Goal: Task Accomplishment & Management: Use online tool/utility

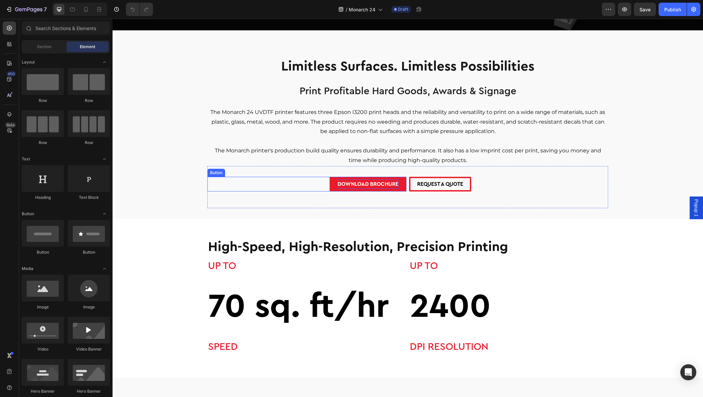
click at [371, 183] on p "DOWNLOAD BROCHURE" at bounding box center [368, 184] width 61 height 10
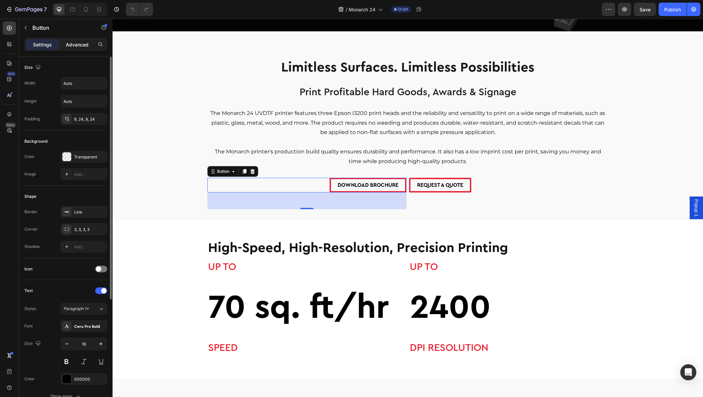
click at [74, 41] on p "Advanced" at bounding box center [77, 44] width 23 height 7
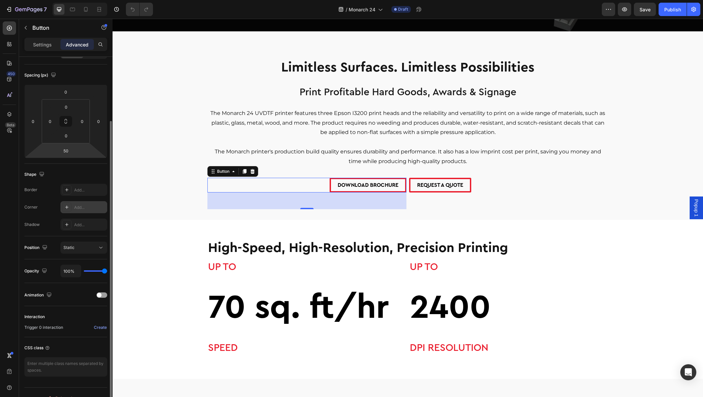
scroll to position [76, 0]
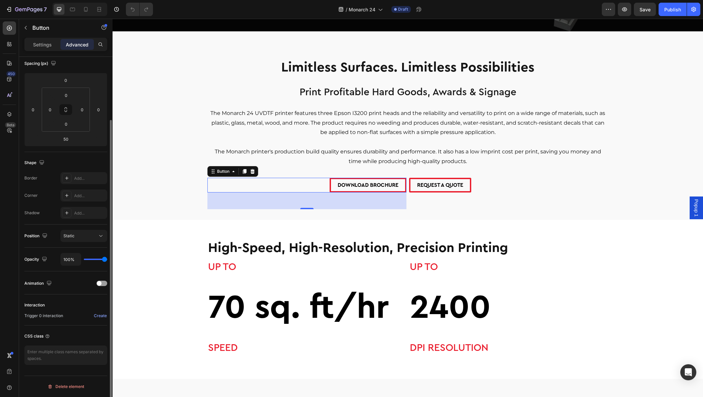
click at [39, 46] on p "Settings" at bounding box center [42, 44] width 19 height 7
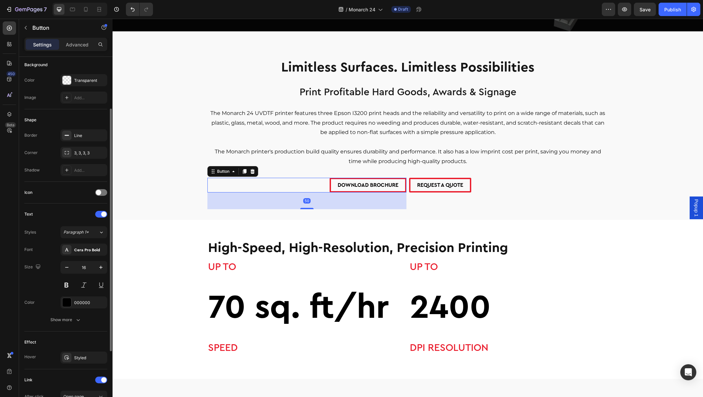
scroll to position [172, 0]
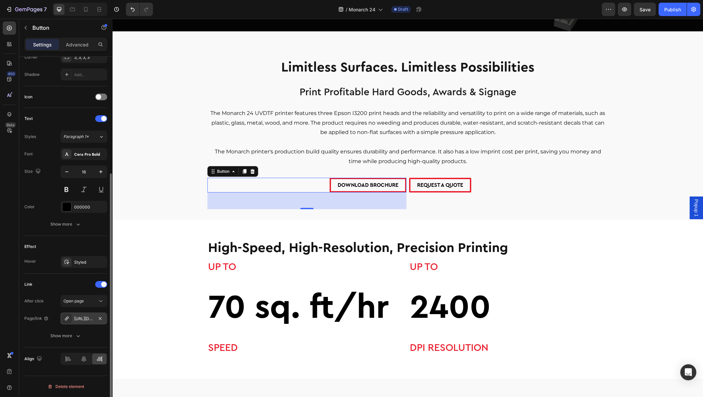
click at [66, 319] on icon at bounding box center [66, 318] width 5 height 5
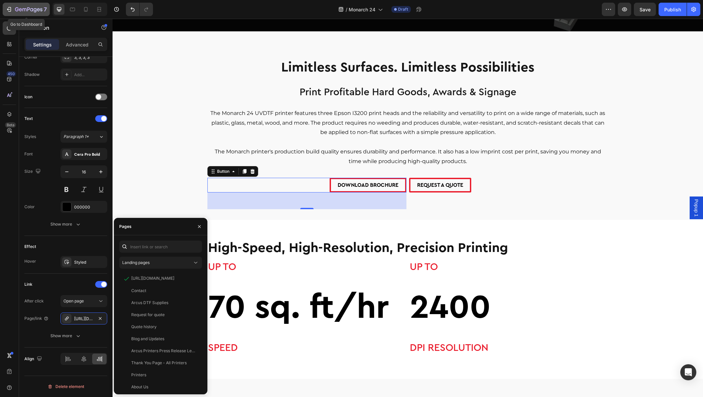
click at [12, 9] on icon "button" at bounding box center [9, 9] width 7 height 7
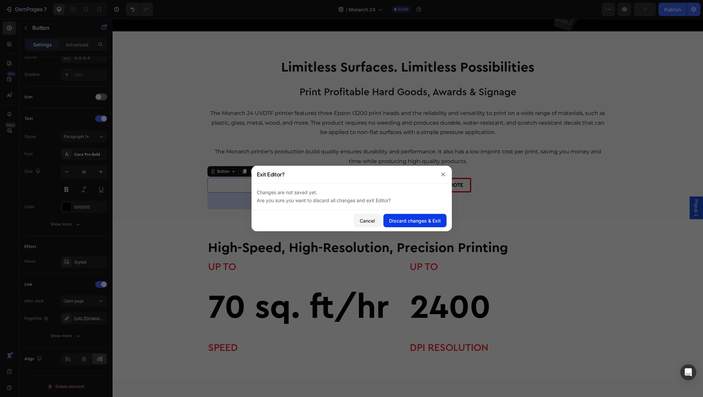
click at [408, 221] on div "Discard changes & Exit" at bounding box center [415, 220] width 52 height 7
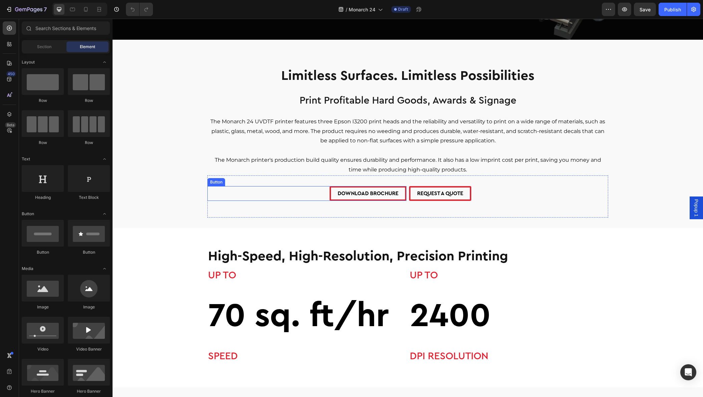
scroll to position [242, 0]
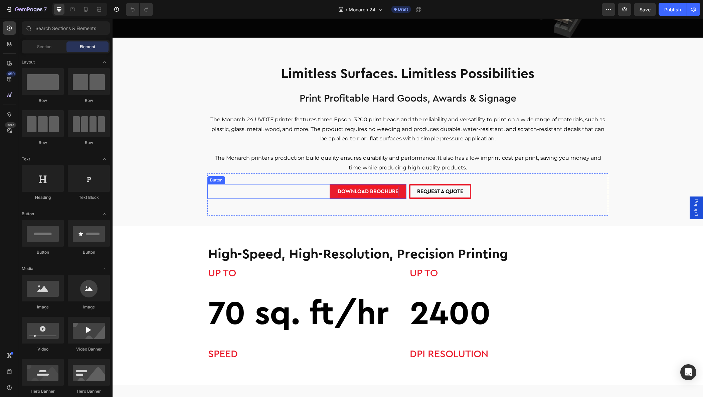
click at [359, 191] on p "DOWNLOAD BROCHURE" at bounding box center [368, 192] width 61 height 10
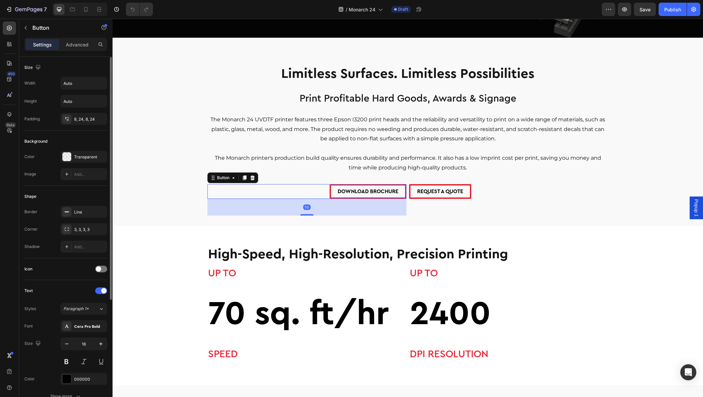
scroll to position [172, 0]
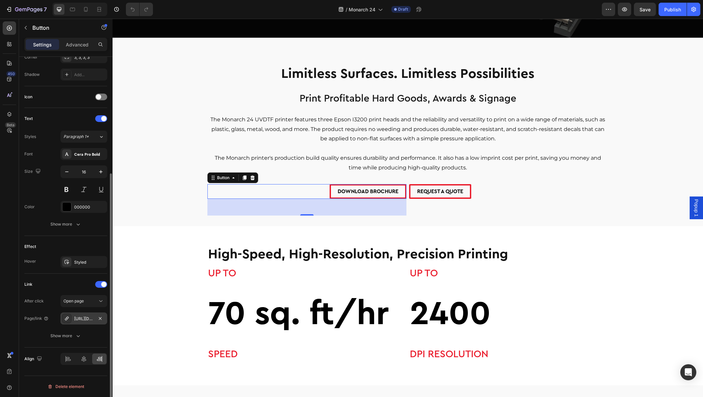
click at [65, 321] on div at bounding box center [66, 318] width 9 height 9
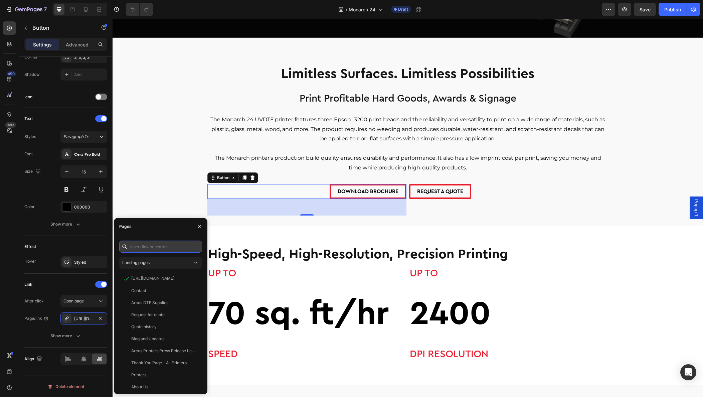
click at [159, 249] on input "text" at bounding box center [160, 246] width 83 height 12
click at [158, 264] on div "Landing pages" at bounding box center [157, 263] width 70 height 6
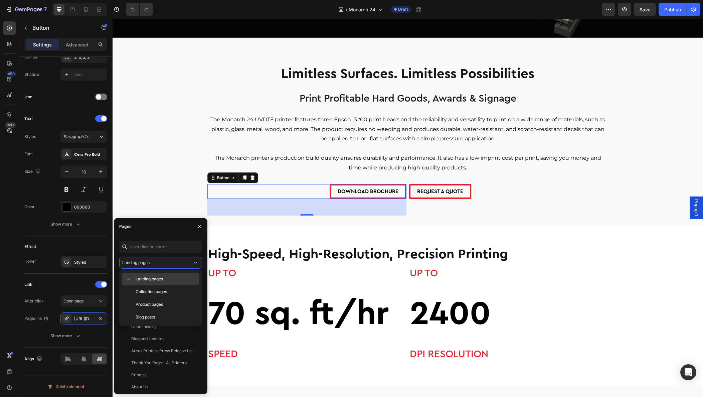
click at [149, 278] on span "Landing pages" at bounding box center [149, 279] width 27 height 6
click at [192, 279] on div "View" at bounding box center [192, 279] width 10 height 6
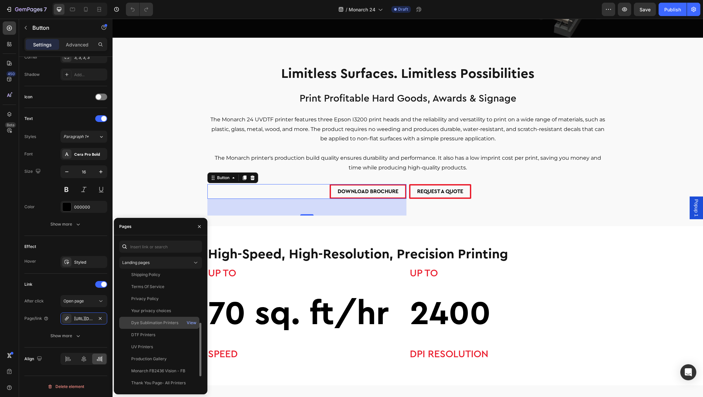
scroll to position [0, 0]
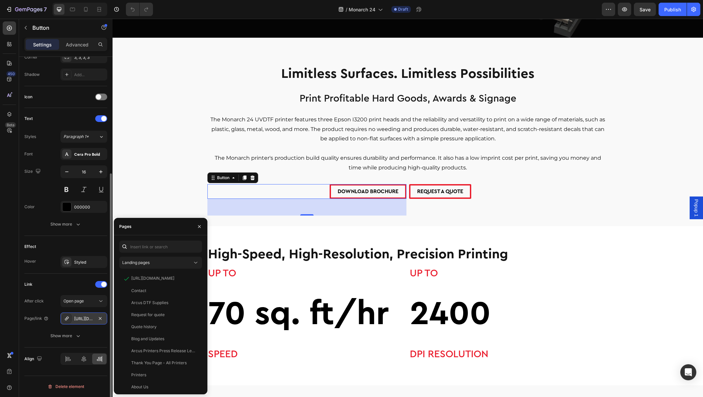
click at [87, 319] on div "https://cdn.shopify.com/s/files/1/0785/5321/9384/files/Monarch_24_UVDTF-Flyer.p…" at bounding box center [83, 319] width 19 height 6
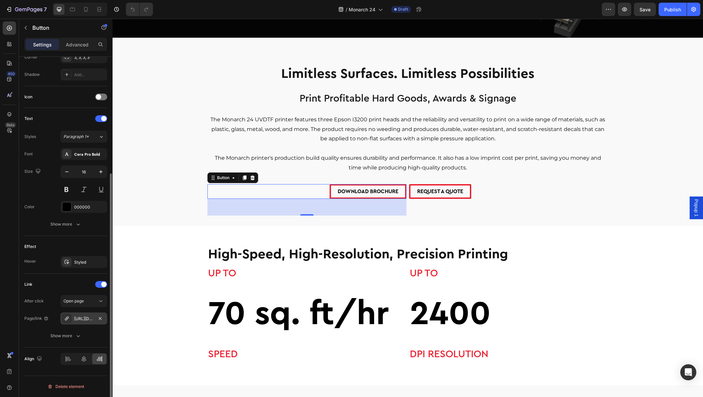
click at [87, 319] on div "https://cdn.shopify.com/s/files/1/0785/5321/9384/files/Monarch_24_UVDTF-Flyer.p…" at bounding box center [83, 319] width 19 height 6
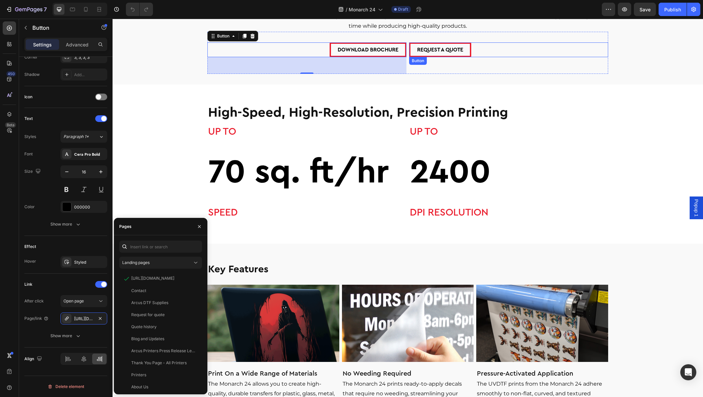
scroll to position [397, 0]
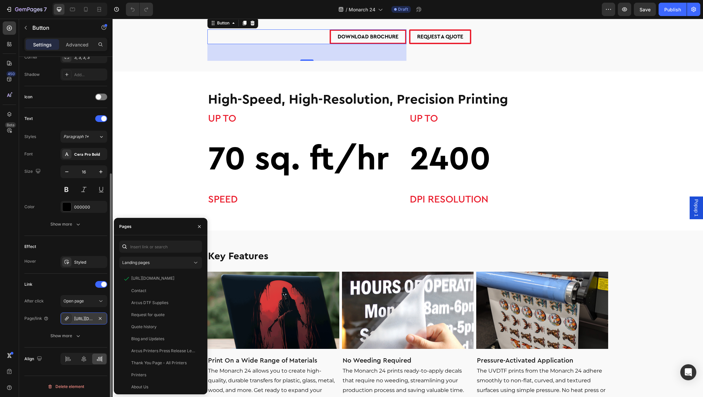
click at [75, 319] on div "https://cdn.shopify.com/s/files/1/0785/5321/9384/files/Monarch_24_UVDTF-Flyer.p…" at bounding box center [83, 319] width 19 height 6
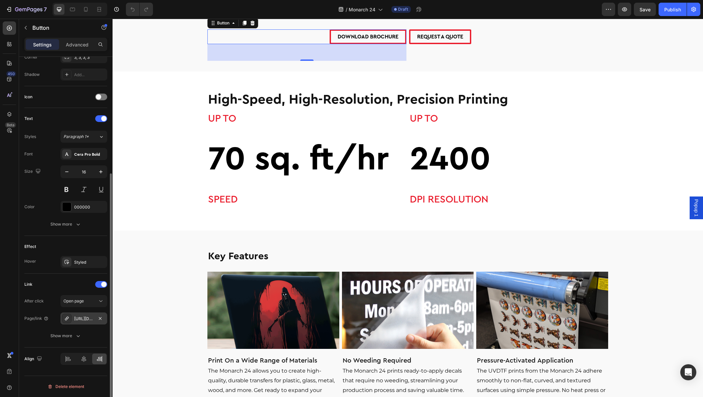
click at [88, 318] on div "https://cdn.shopify.com/s/files/1/0785/5321/9384/files/Monarch_24_UVDTF-Flyer.p…" at bounding box center [83, 319] width 19 height 6
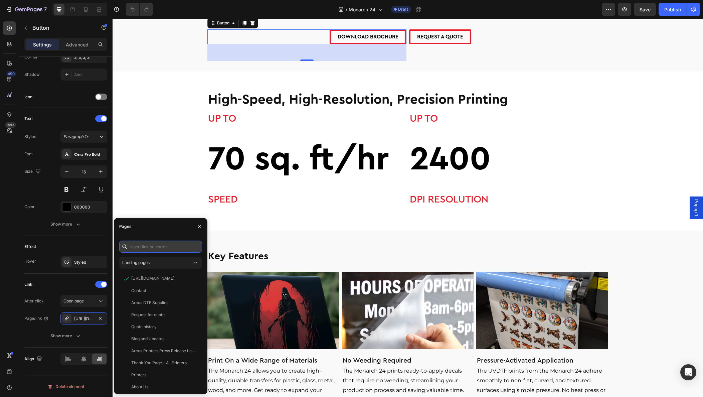
paste input "https://cdn.shopify.com/s/files/1/0785/5321/9384/files/Monarch_24_UVDTF-Flyer_2…"
type input "https://cdn.shopify.com/s/files/1/0785/5321/9384/files/Monarch_24_UVDTF-Flyer_2…"
paste input "https://cdn.shopify.com/s/files/1/0785/5321/9384/files/Monarch_24_UVDTF-Flyer_2…"
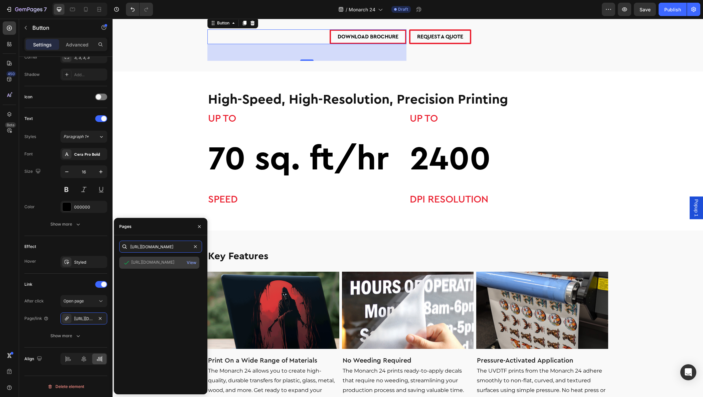
type input "https://cdn.shopify.com/s/files/1/0785/5321/9384/files/Monarch_24_UVDTF-Flyer_2…"
click at [142, 265] on div "https://cdn.shopify.com/s/files/1/0785/5321/9384/files/Monarch_24_UVDTF-Flyer_2…" at bounding box center [152, 262] width 43 height 6
click at [193, 261] on div "View" at bounding box center [192, 263] width 10 height 6
click at [199, 226] on icon "button" at bounding box center [199, 226] width 3 height 3
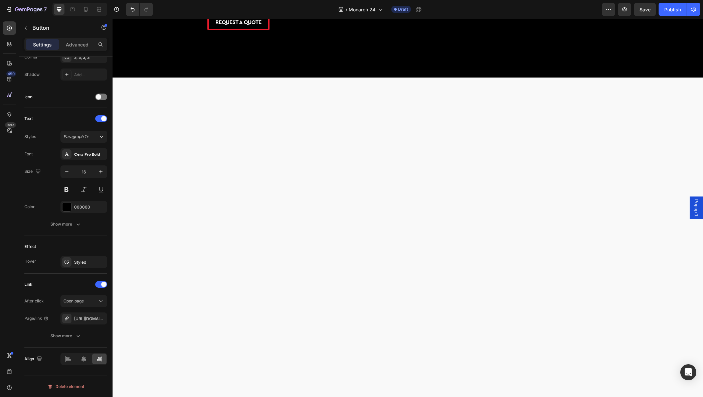
scroll to position [1291, 0]
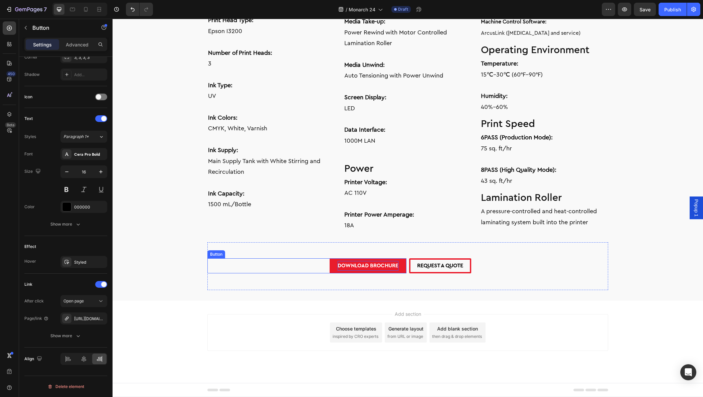
click at [368, 268] on p "DOWNLOAD BROCHURE" at bounding box center [368, 266] width 61 height 10
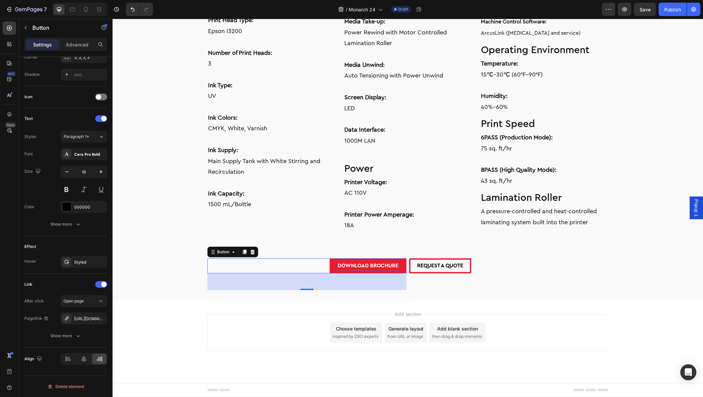
click at [366, 265] on p "DOWNLOAD BROCHURE" at bounding box center [368, 266] width 61 height 10
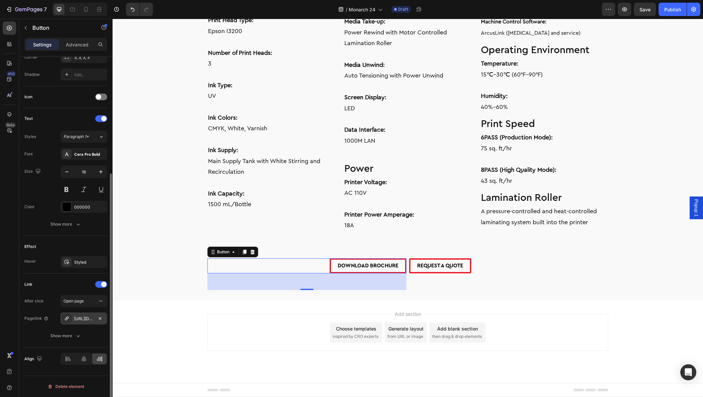
click at [81, 321] on div "https://cdn.shopify.com/s/files/1/0785/5321/9384/files/Monarch_24_UVDTF-Flyer.p…" at bounding box center [83, 319] width 19 height 6
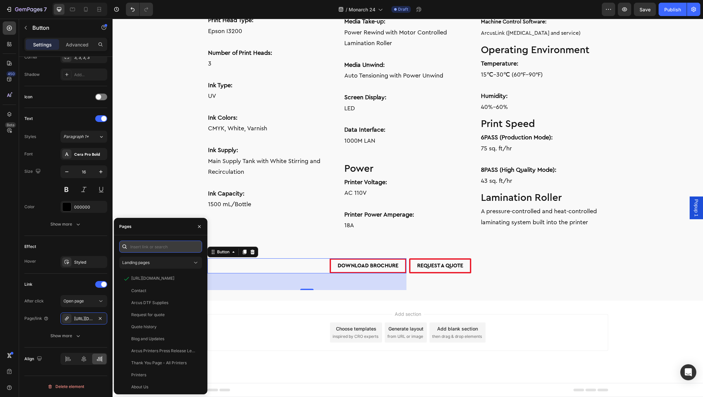
click at [149, 247] on input "text" at bounding box center [160, 246] width 83 height 12
paste input "https://cdn.shopify.com/s/files/1/0785/5321/9384/files/Monarch_24_UVDTF-Flyer_2…"
type input "https://cdn.shopify.com/s/files/1/0785/5321/9384/files/Monarch_24_UVDTF-Flyer_2…"
click at [171, 230] on div "Pages" at bounding box center [161, 226] width 94 height 17
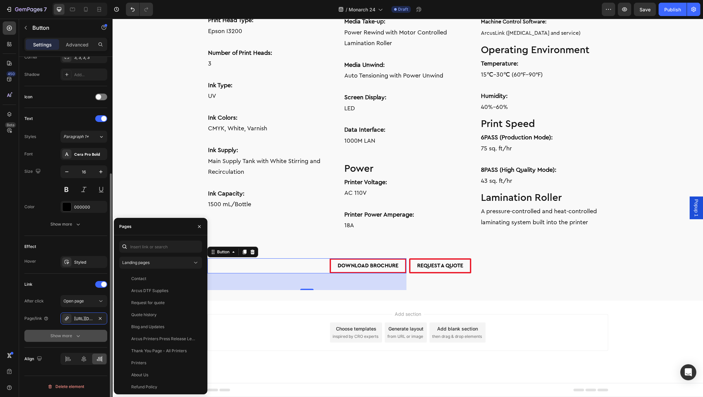
click at [80, 338] on icon "button" at bounding box center [78, 335] width 7 height 7
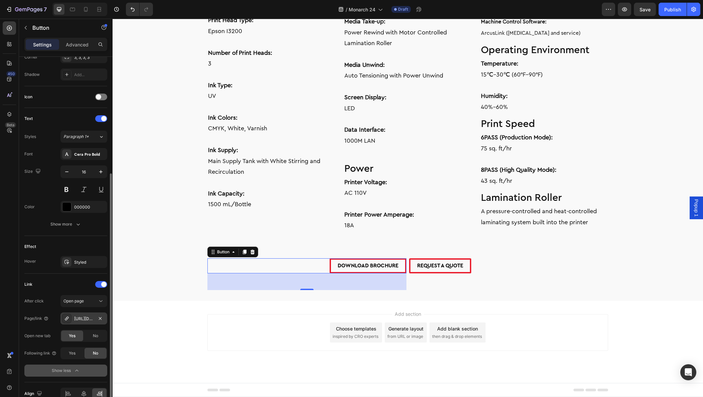
click at [82, 322] on div "https://cdn.shopify.com/s/files/1/0785/5321/9384/files/Monarch_24_UVDTF-Flyer_2…" at bounding box center [83, 318] width 47 height 12
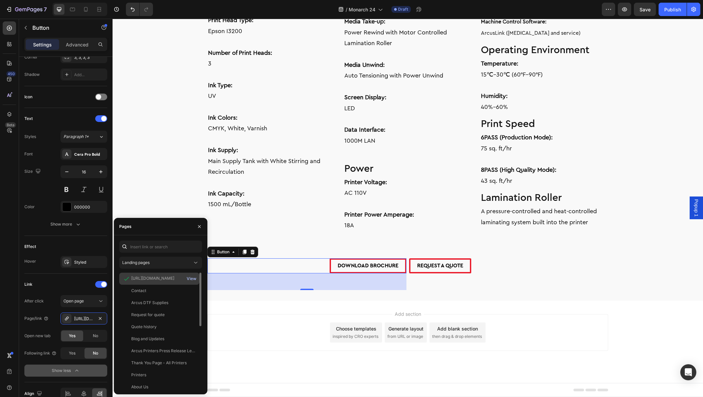
click at [194, 279] on div "View" at bounding box center [192, 279] width 10 height 6
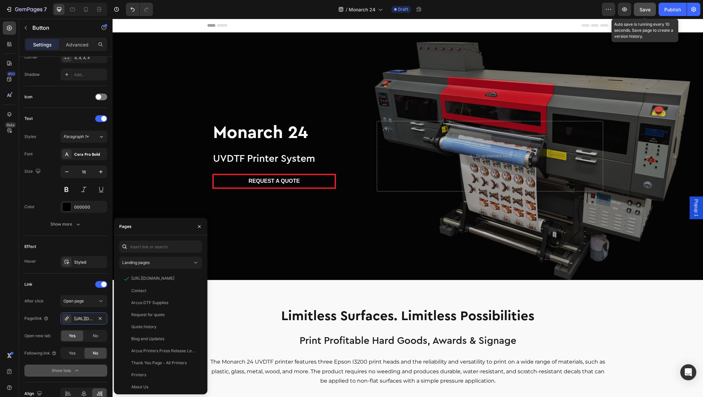
click at [645, 9] on span "Save" at bounding box center [645, 10] width 11 height 6
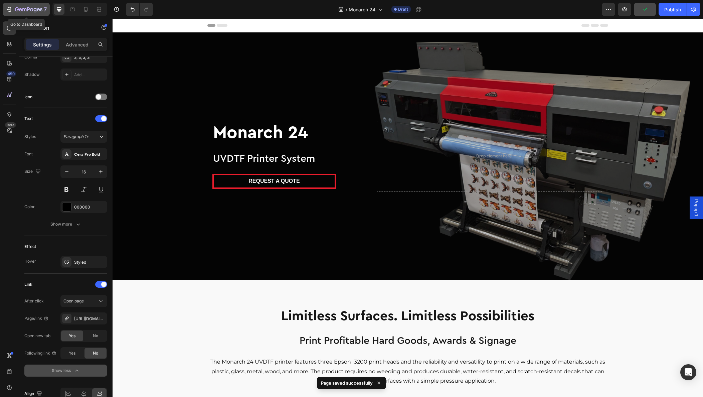
click at [17, 8] on icon "button" at bounding box center [28, 10] width 27 height 6
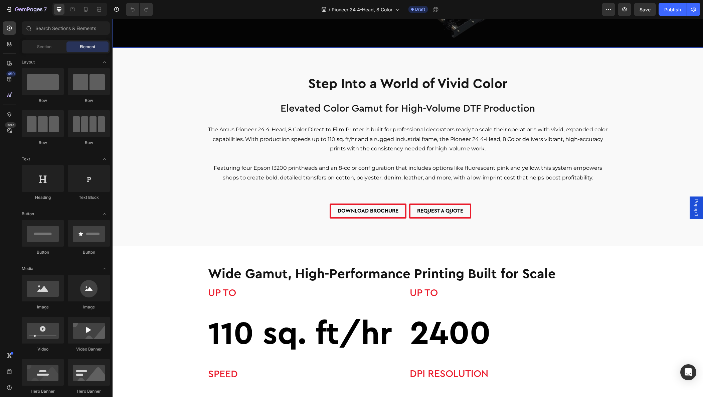
scroll to position [233, 0]
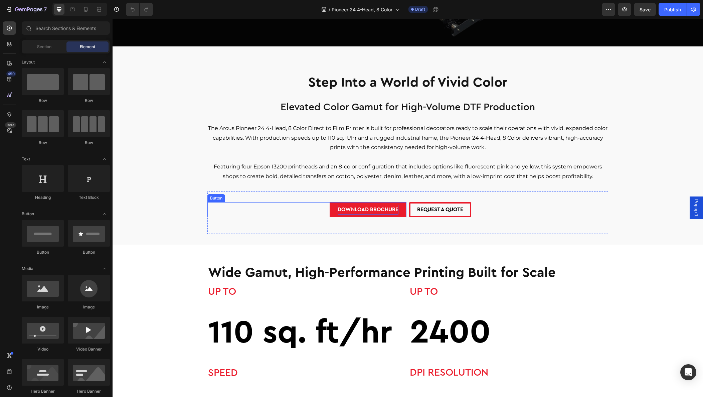
click at [356, 211] on p "DOWNLOAD BROCHURE" at bounding box center [368, 210] width 61 height 10
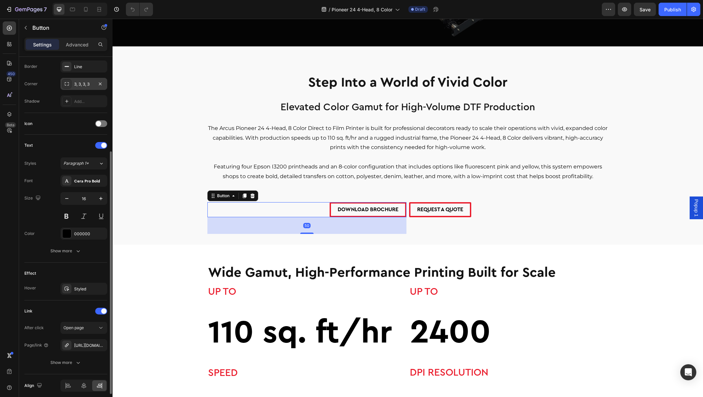
scroll to position [172, 0]
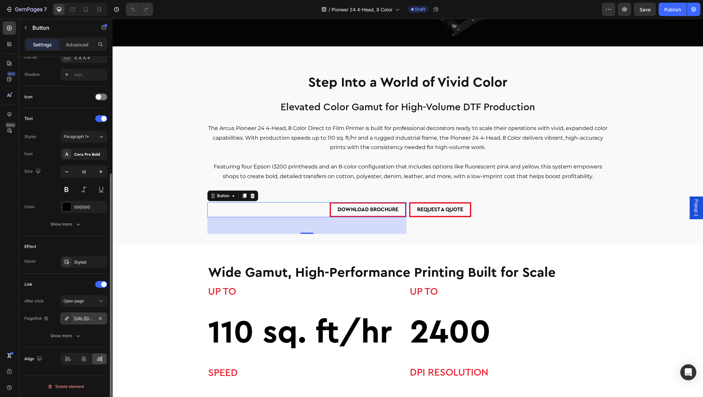
click at [87, 318] on div "https://cdn.shopify.com/s/files/1/0785/5321/9384/files/Arcus_Pioneer_24_4-Head_…" at bounding box center [83, 319] width 19 height 6
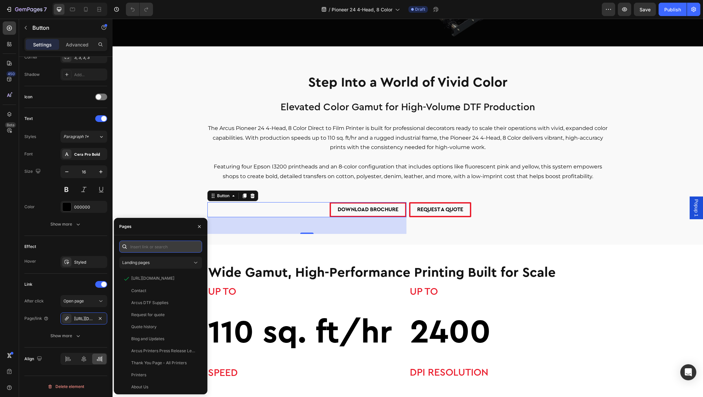
click at [148, 245] on input "text" at bounding box center [160, 246] width 83 height 12
paste input "https://cdn.shopify.com/s/files/1/0785/5321/9384/files/Arcus_Pioneer_24_4-Head_…"
type input "https://cdn.shopify.com/s/files/1/0785/5321/9384/files/Arcus_Pioneer_24_4-Head_…"
click at [198, 226] on icon "button" at bounding box center [199, 226] width 5 height 5
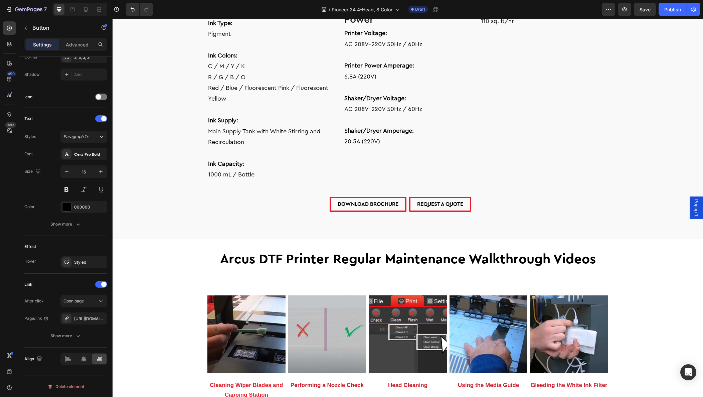
scroll to position [1452, 0]
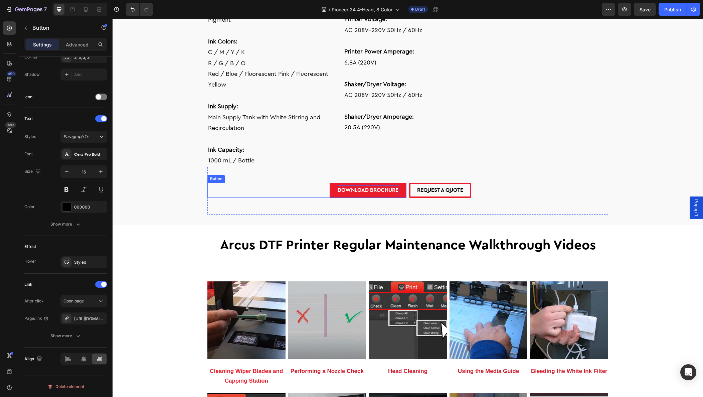
click at [352, 190] on p "DOWNLOAD BROCHURE" at bounding box center [368, 190] width 61 height 10
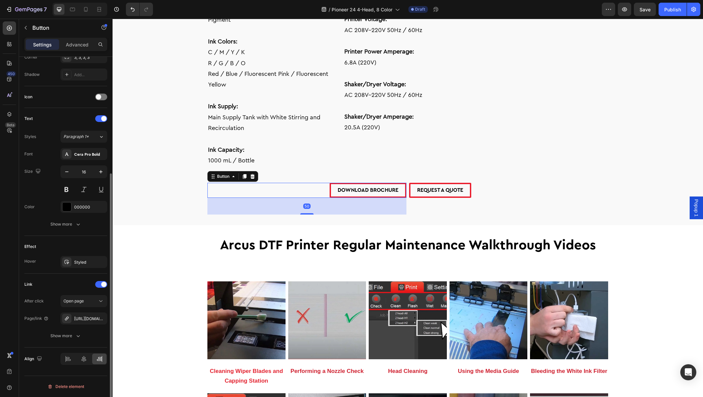
drag, startPoint x: 86, startPoint y: 318, endPoint x: 89, endPoint y: 309, distance: 9.8
click at [86, 318] on div "https://cdn.shopify.com/s/files/1/0785/5321/9384/files/Arcus_Pioneer_24_4-Head_…" at bounding box center [89, 319] width 31 height 6
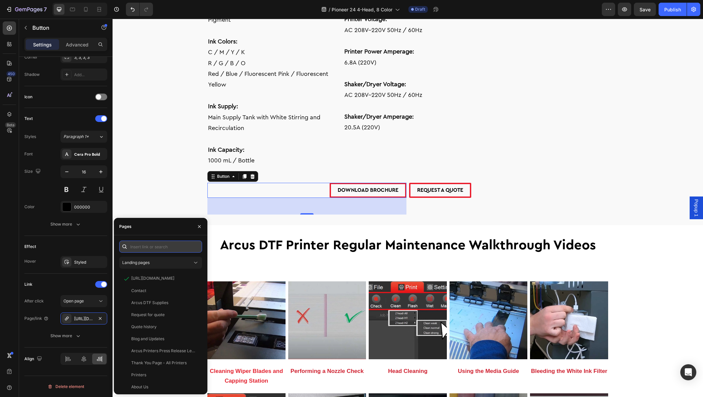
click at [138, 248] on input "text" at bounding box center [160, 246] width 83 height 12
paste input "https://cdn.shopify.com/s/files/1/0785/5321/9384/files/Arcus_Pioneer_24_4-Head_…"
type input "https://cdn.shopify.com/s/files/1/0785/5321/9384/files/Arcus_Pioneer_24_4-Head_…"
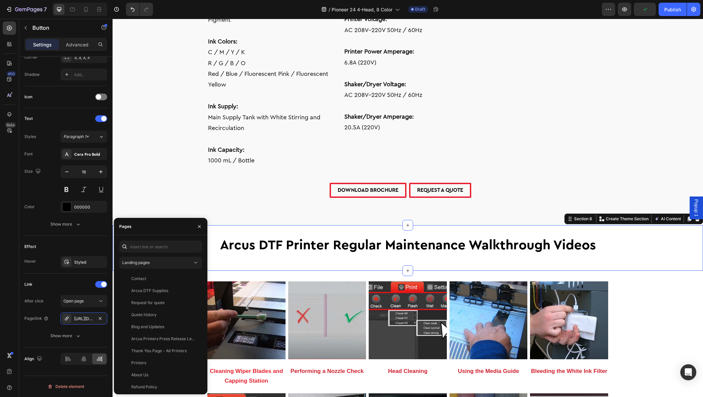
drag, startPoint x: 317, startPoint y: 228, endPoint x: 270, endPoint y: 220, distance: 47.4
click at [316, 227] on div "Arcus DTF Printer Regular Maintenance Walkthrough Videos Heading Row Section 8 …" at bounding box center [408, 247] width 590 height 45
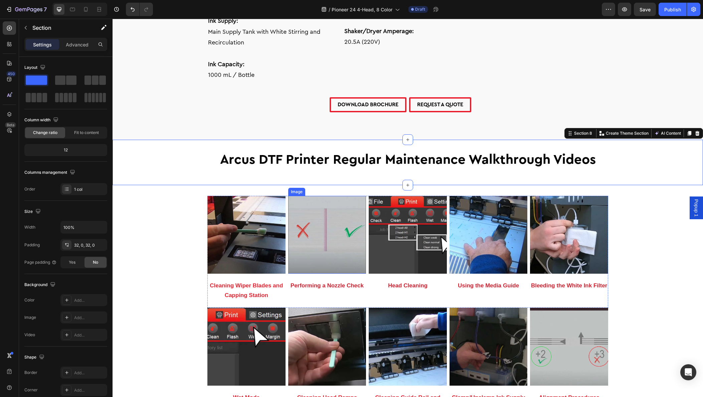
scroll to position [1528, 0]
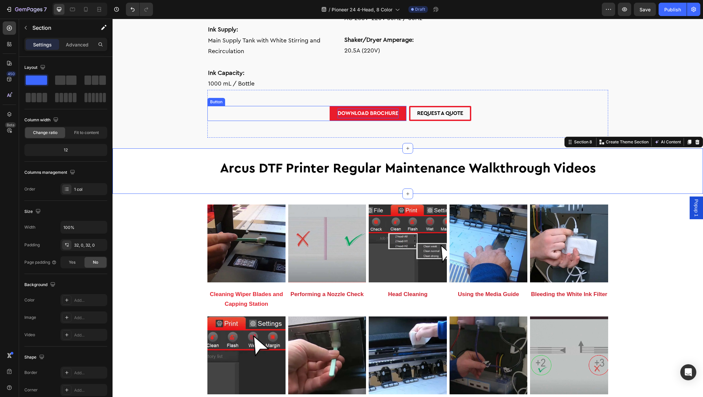
click at [366, 111] on p "DOWNLOAD BROCHURE" at bounding box center [368, 114] width 61 height 10
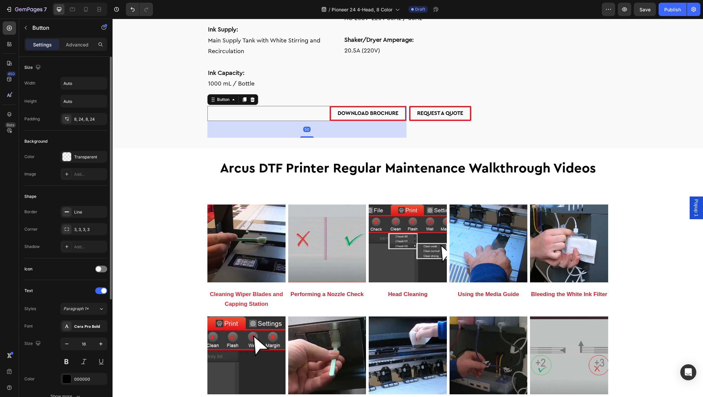
scroll to position [172, 0]
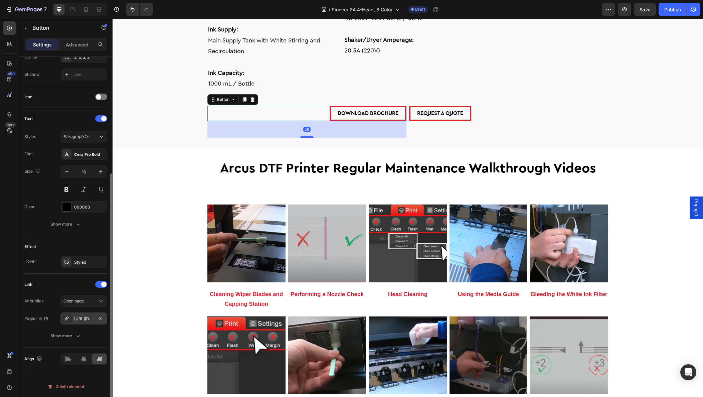
click at [90, 320] on div "https://cdn.shopify.com/s/files/1/0785/5321/9384/files/Arcus_Pioneer_24_4-Head_…" at bounding box center [83, 319] width 19 height 6
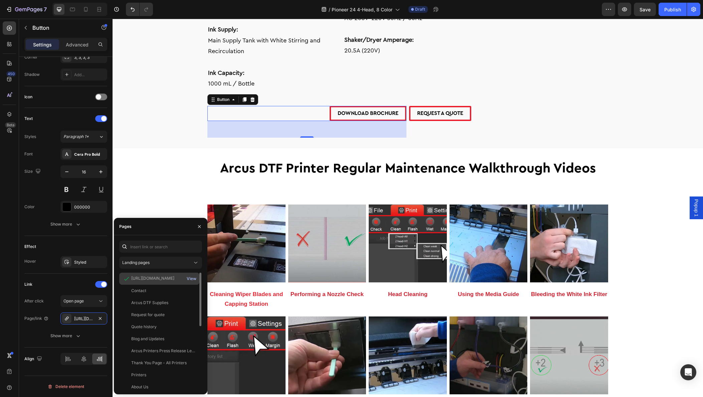
click at [193, 281] on div "View" at bounding box center [192, 279] width 10 height 6
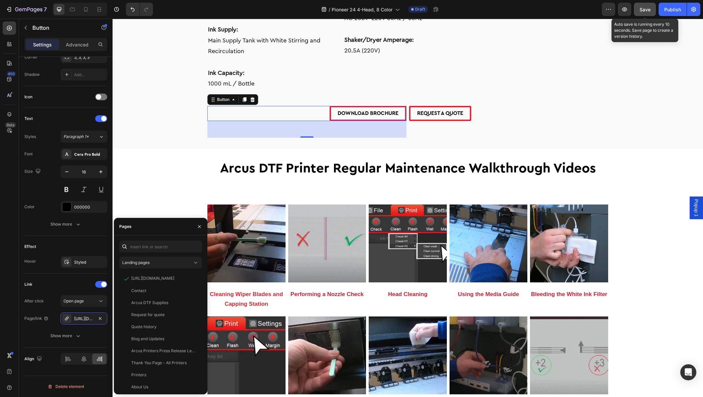
click at [644, 11] on span "Save" at bounding box center [645, 10] width 11 height 6
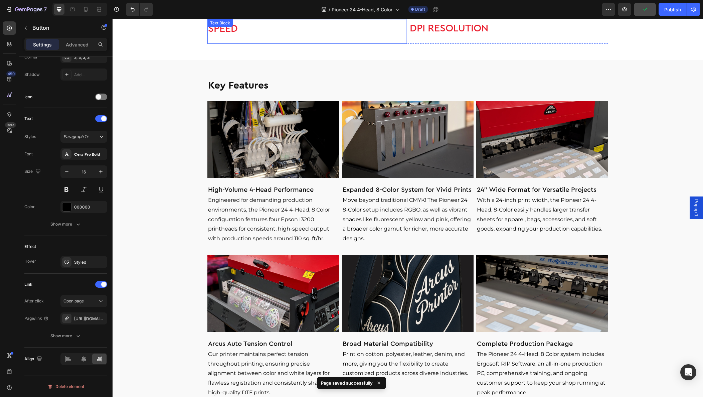
scroll to position [565, 0]
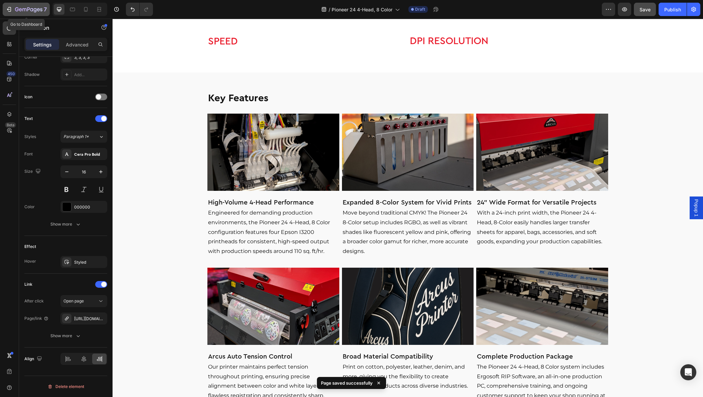
click at [19, 8] on icon "button" at bounding box center [28, 10] width 27 height 6
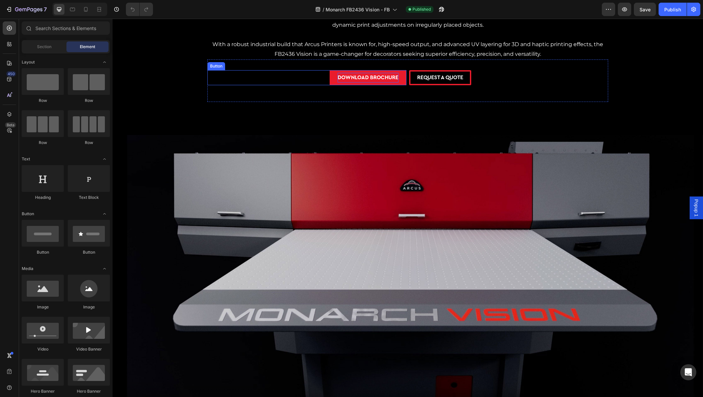
click at [367, 80] on p "DOWNLOAD BROCHURE" at bounding box center [368, 78] width 61 height 10
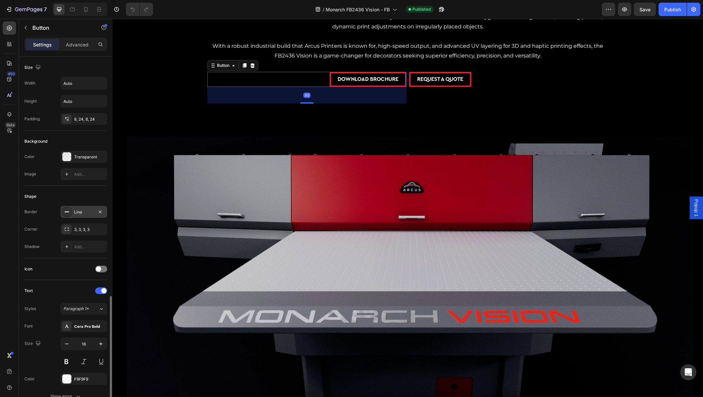
scroll to position [172, 0]
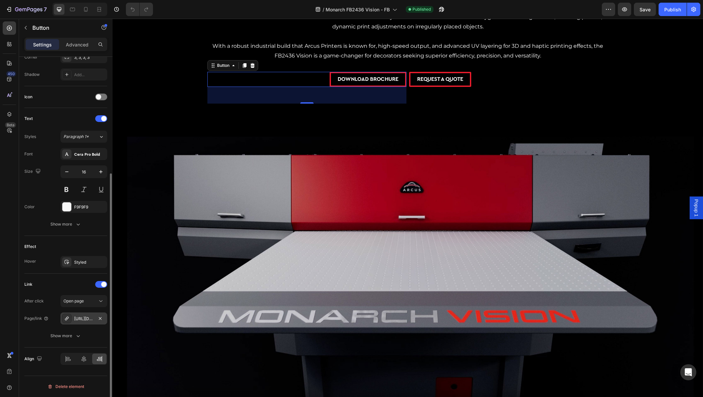
click at [78, 319] on div "[URL][DOMAIN_NAME]" at bounding box center [83, 319] width 19 height 6
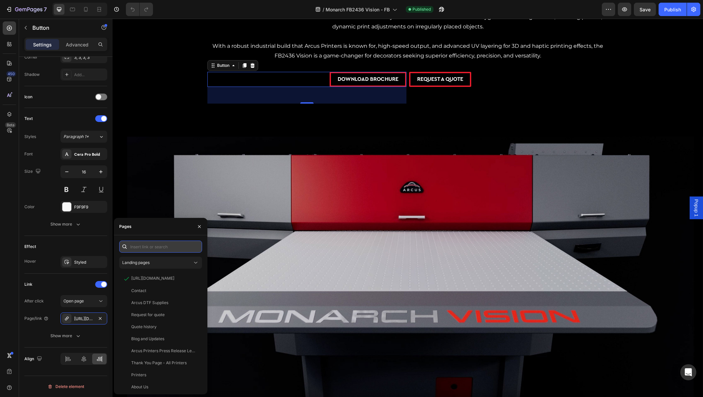
click at [148, 247] on input "text" at bounding box center [160, 246] width 83 height 12
paste input "[URL][DOMAIN_NAME]"
type input "[URL][DOMAIN_NAME]"
drag, startPoint x: 199, startPoint y: 226, endPoint x: 12, endPoint y: 275, distance: 193.9
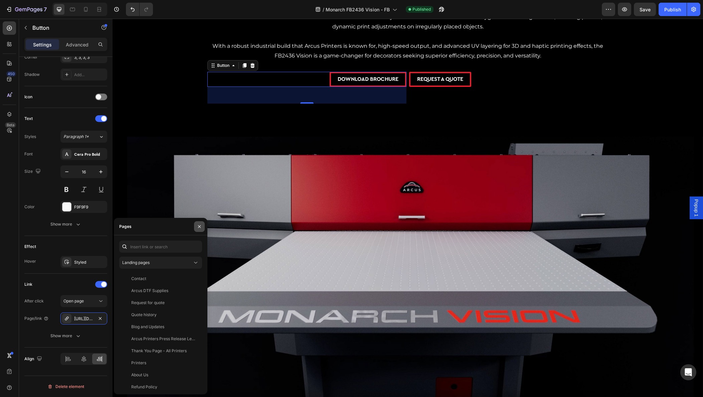
click at [199, 226] on icon "button" at bounding box center [199, 226] width 5 height 5
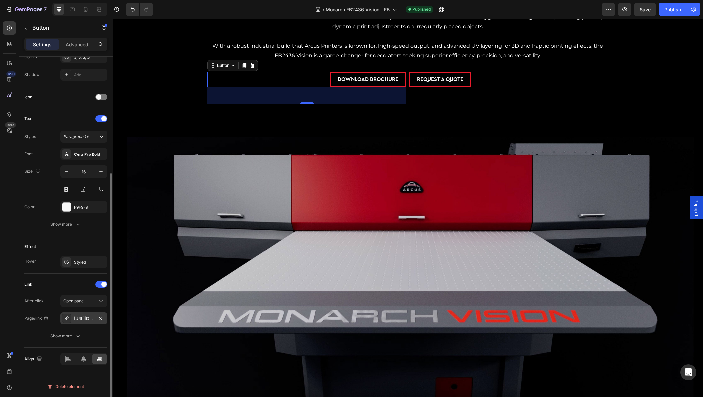
click at [83, 320] on div "[URL][DOMAIN_NAME]" at bounding box center [83, 319] width 19 height 6
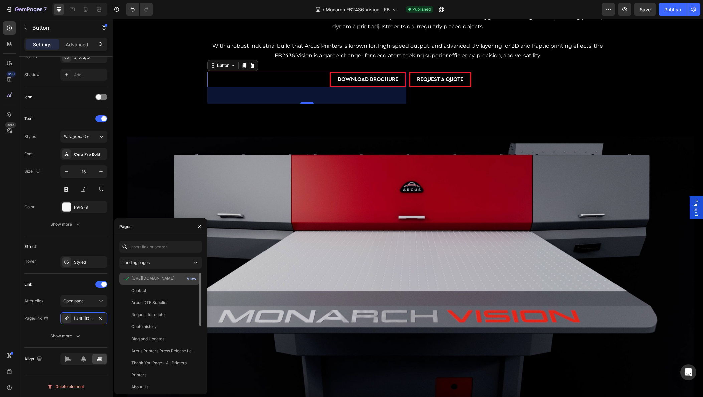
click at [194, 279] on div "View" at bounding box center [192, 279] width 10 height 6
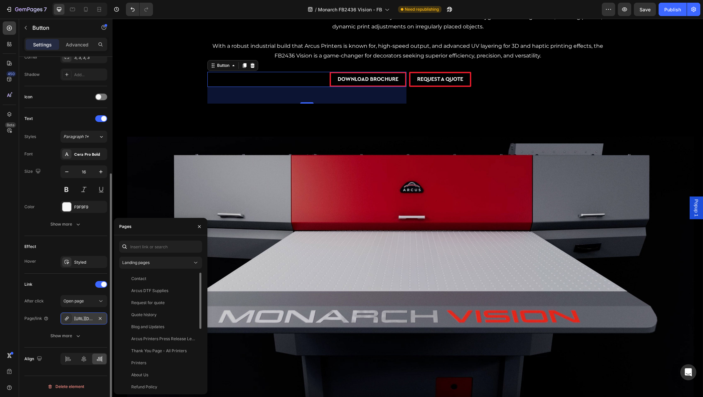
click at [68, 317] on icon at bounding box center [66, 318] width 5 height 5
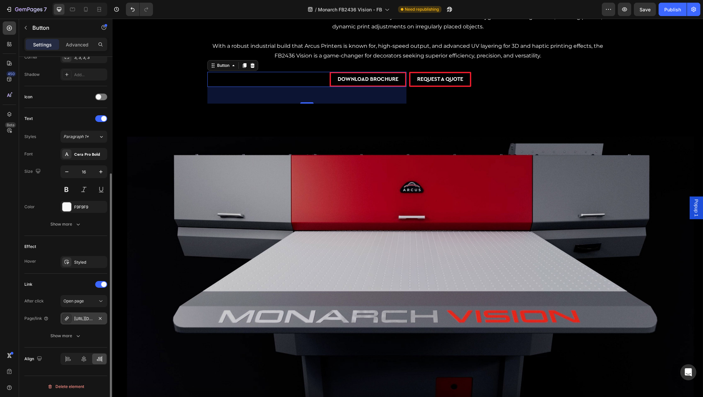
click at [69, 321] on div at bounding box center [66, 318] width 9 height 9
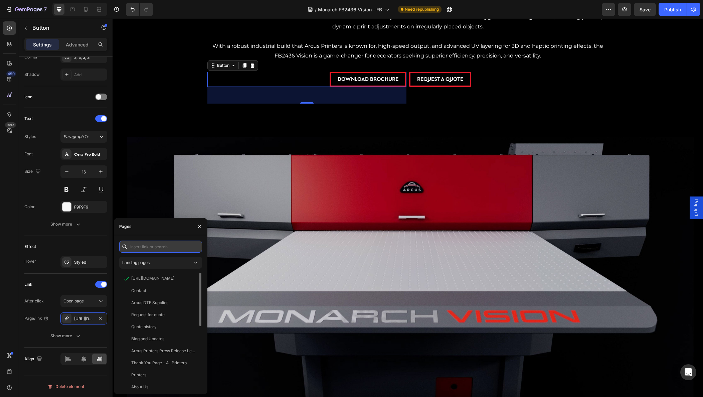
click at [134, 246] on input "text" at bounding box center [160, 246] width 83 height 12
paste input "https://cdn.shopify.com/s/files/1/0785/5321/9384/files/Monarch_FB2436_Vision-Fl…"
type input "https://cdn.shopify.com/s/files/1/0785/5321/9384/files/Monarch_FB2436_Vision-Fl…"
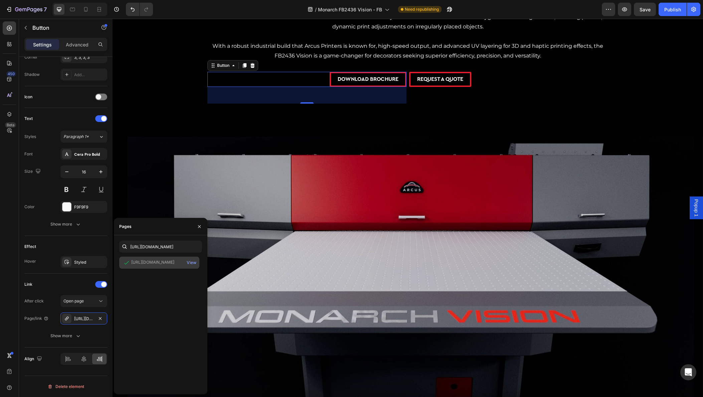
scroll to position [0, 0]
click at [159, 264] on div "https://cdn.shopify.com/s/files/1/0785/5321/9384/files/Monarch_FB2436_Vision-Fl…" at bounding box center [152, 262] width 43 height 6
click at [198, 226] on icon "button" at bounding box center [199, 226] width 5 height 5
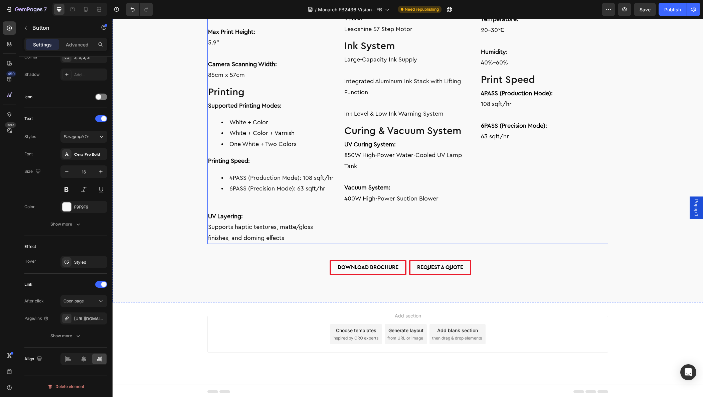
scroll to position [1823, 0]
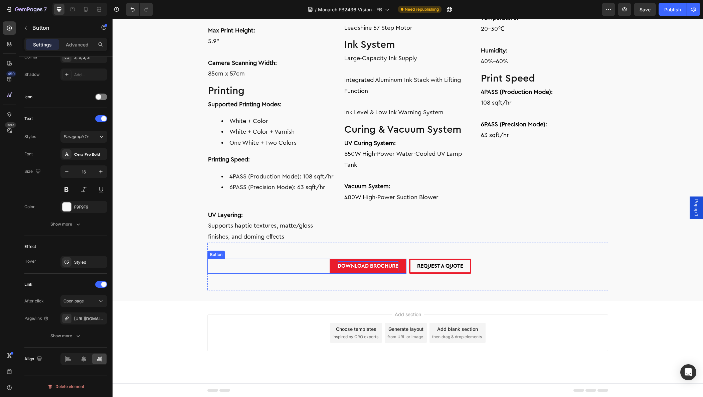
click at [361, 264] on p "DOWNLOAD BROCHURE" at bounding box center [368, 266] width 61 height 10
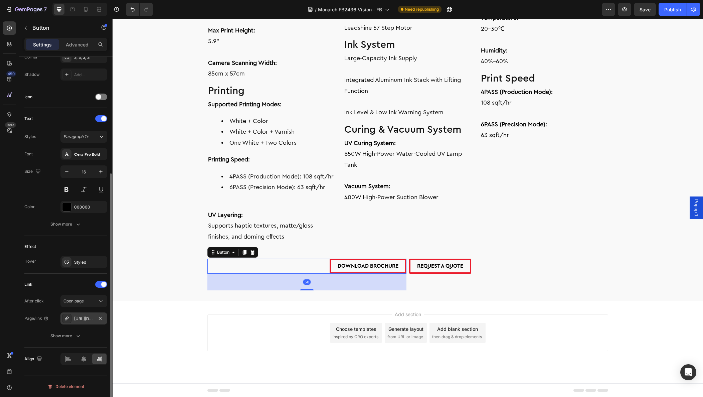
click at [63, 320] on div at bounding box center [66, 318] width 9 height 9
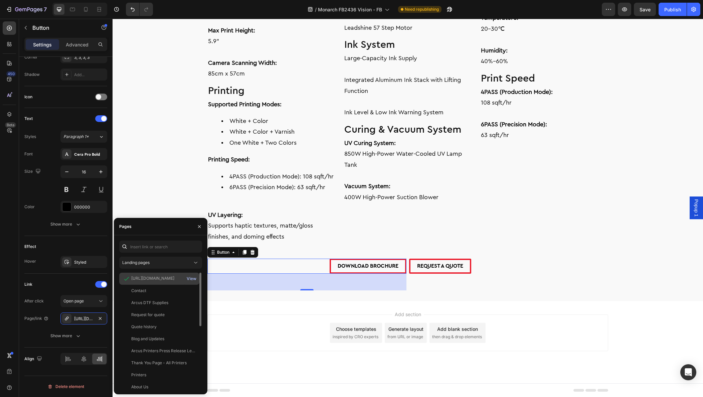
click at [191, 279] on div "View" at bounding box center [192, 279] width 10 height 6
click at [138, 247] on input "text" at bounding box center [160, 246] width 83 height 12
paste input "https://cdn.shopify.com/s/files/1/0785/5321/9384/files/Monarch_FB2436_Vision-Fl…"
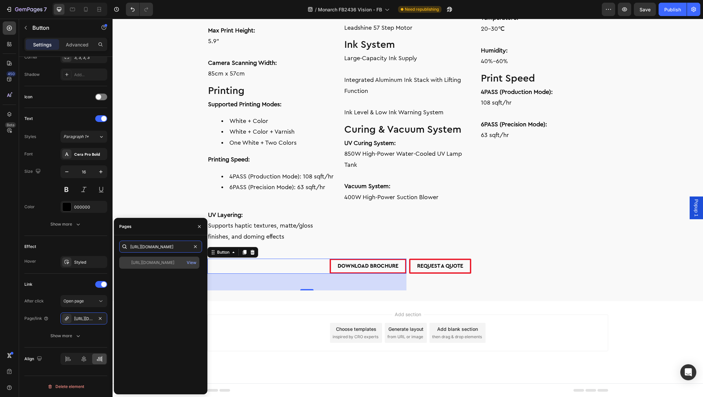
type input "https://cdn.shopify.com/s/files/1/0785/5321/9384/files/Monarch_FB2436_Vision-Fl…"
click at [144, 263] on div "https://cdn.shopify.com/s/files/1/0785/5321/9384/files/Monarch_FB2436_Vision-Fl…" at bounding box center [152, 263] width 43 height 6
click at [197, 227] on icon "button" at bounding box center [199, 226] width 5 height 5
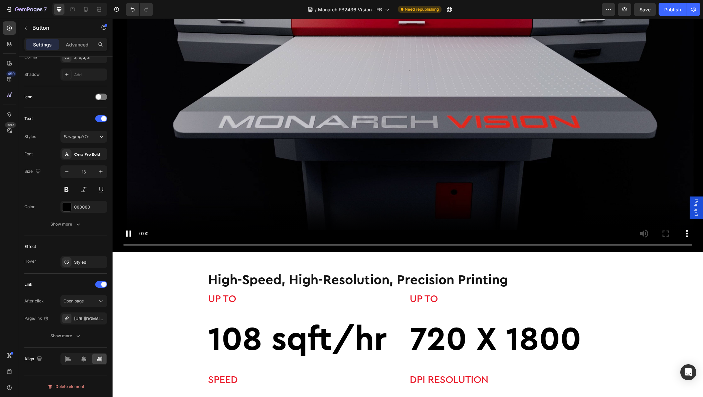
scroll to position [122, 0]
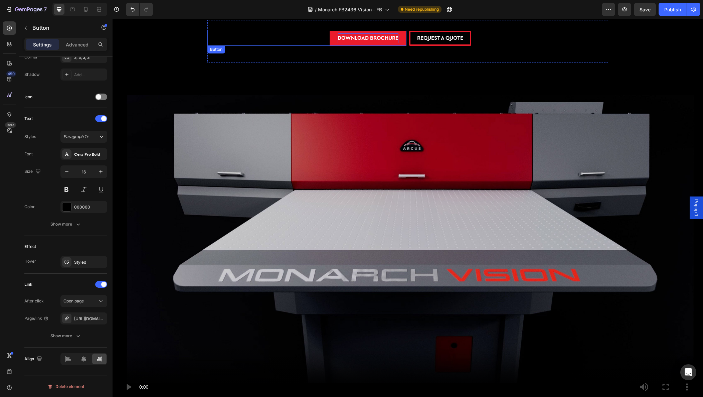
click at [347, 39] on p "DOWNLOAD BROCHURE" at bounding box center [368, 38] width 61 height 10
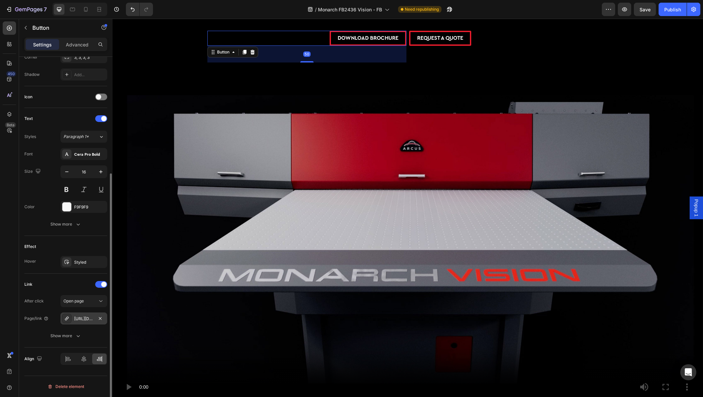
click at [65, 320] on icon at bounding box center [66, 318] width 5 height 5
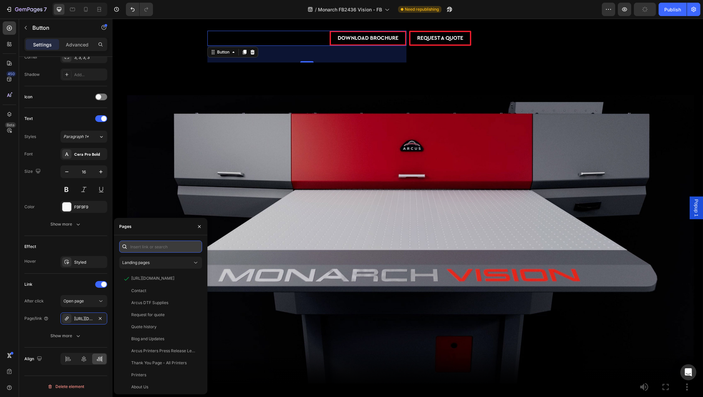
click at [139, 246] on input "text" at bounding box center [160, 246] width 83 height 12
paste input "https://cdn.shopify.com/s/files/1/0785/5321/9384/files/Monarch_FB2436_Vision-Fl…"
type input "https://cdn.shopify.com/s/files/1/0785/5321/9384/files/Monarch_FB2436_Vision-Fl…"
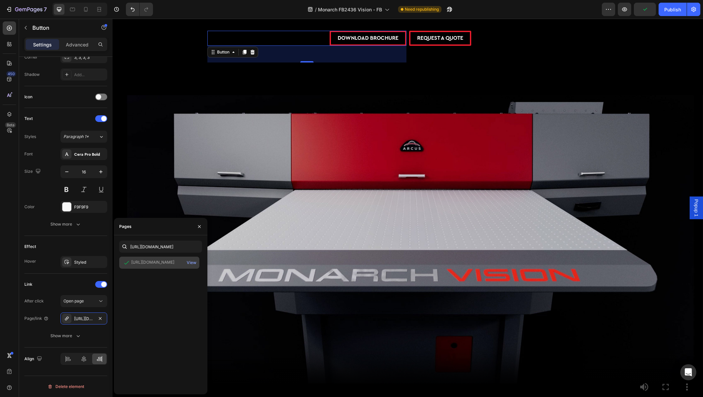
scroll to position [0, 0]
click at [136, 261] on div "https://cdn.shopify.com/s/files/1/0785/5321/9384/files/Monarch_FB2436_Vision-Fl…" at bounding box center [152, 262] width 43 height 6
click at [646, 10] on span "Save" at bounding box center [645, 10] width 11 height 6
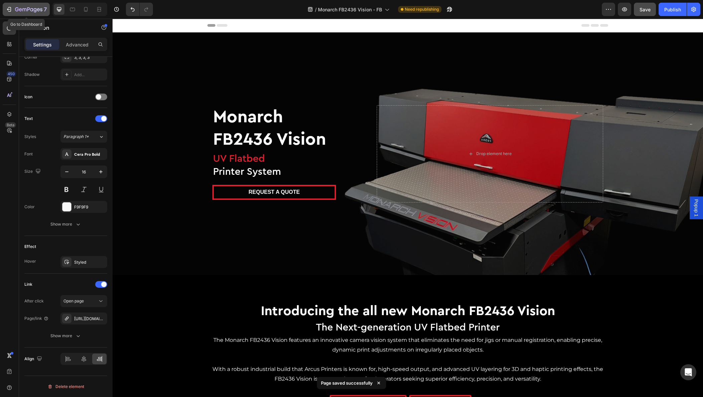
click at [11, 9] on icon "button" at bounding box center [9, 9] width 7 height 7
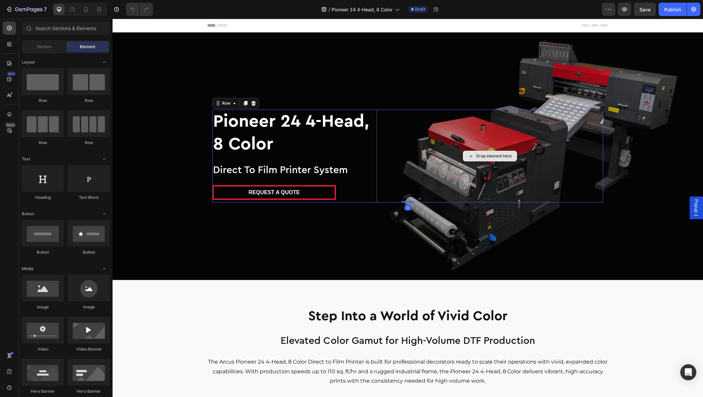
click at [531, 149] on div "Drop element here" at bounding box center [490, 156] width 226 height 93
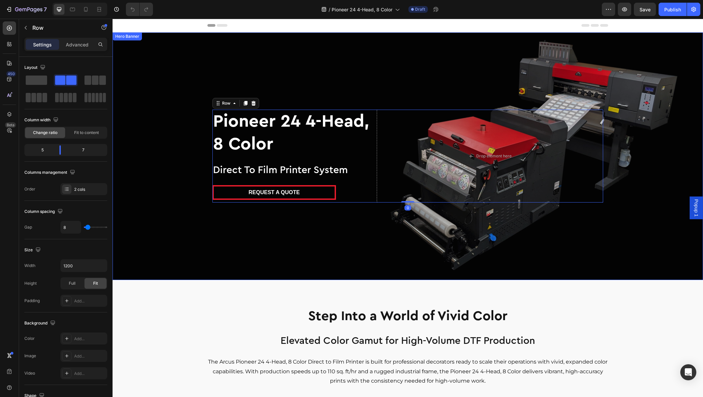
click at [543, 79] on div "Overlay" at bounding box center [408, 155] width 590 height 247
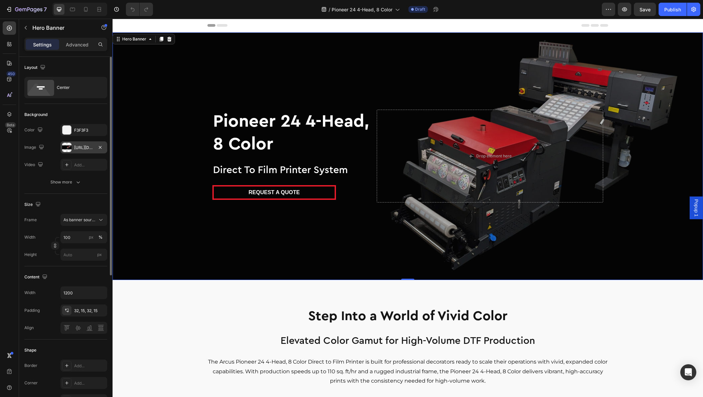
click at [65, 149] on div at bounding box center [66, 147] width 9 height 9
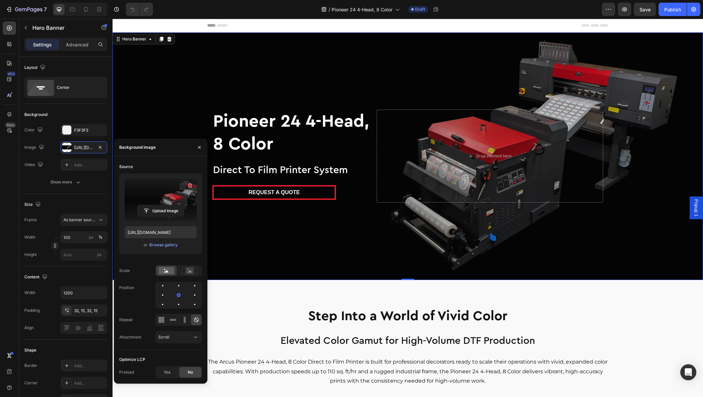
click at [145, 192] on label at bounding box center [161, 200] width 72 height 42
click at [145, 205] on input "file" at bounding box center [161, 210] width 46 height 11
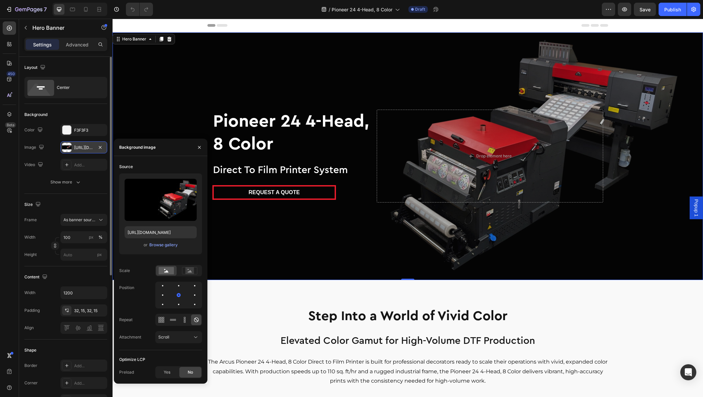
click at [70, 147] on div at bounding box center [66, 147] width 9 height 9
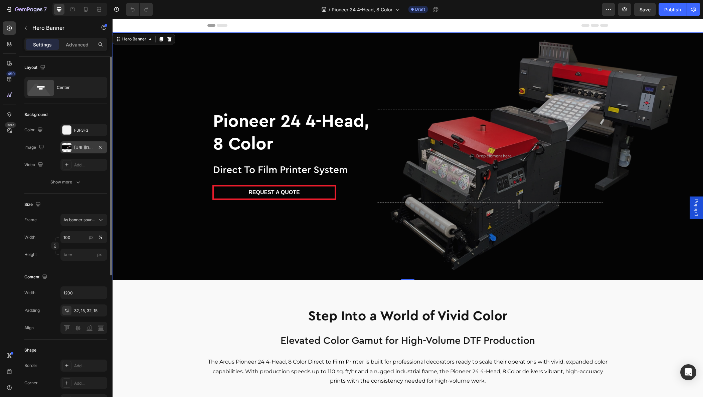
click at [66, 148] on div at bounding box center [66, 147] width 9 height 9
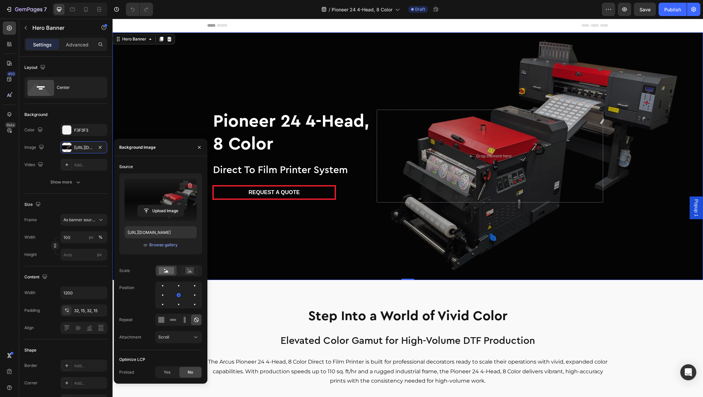
click at [149, 199] on label at bounding box center [161, 200] width 72 height 42
click at [149, 205] on input "file" at bounding box center [161, 210] width 46 height 11
type input "[URL][DOMAIN_NAME]"
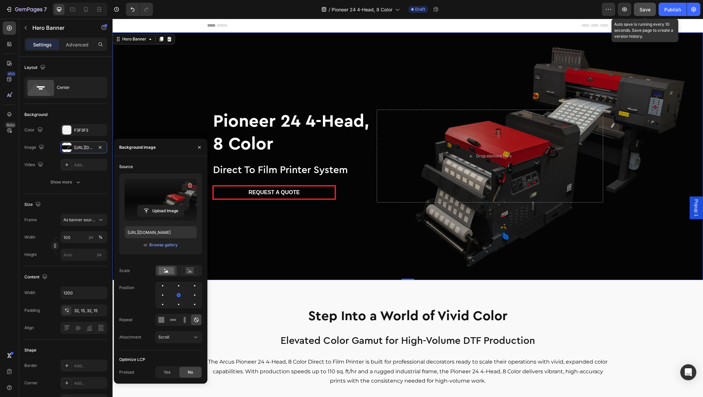
click at [647, 12] on span "Save" at bounding box center [645, 10] width 11 height 6
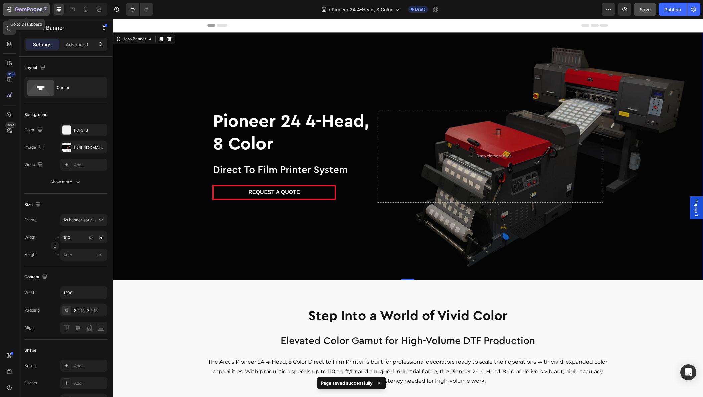
click at [30, 9] on icon "button" at bounding box center [28, 10] width 27 height 6
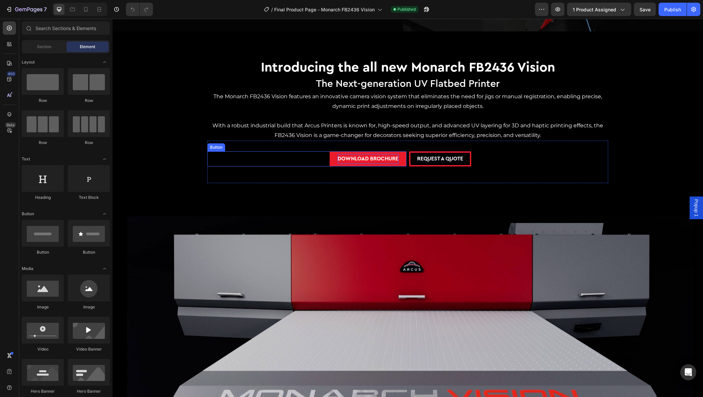
click at [363, 160] on p "DOWNLOAD BROCHURE" at bounding box center [368, 159] width 61 height 10
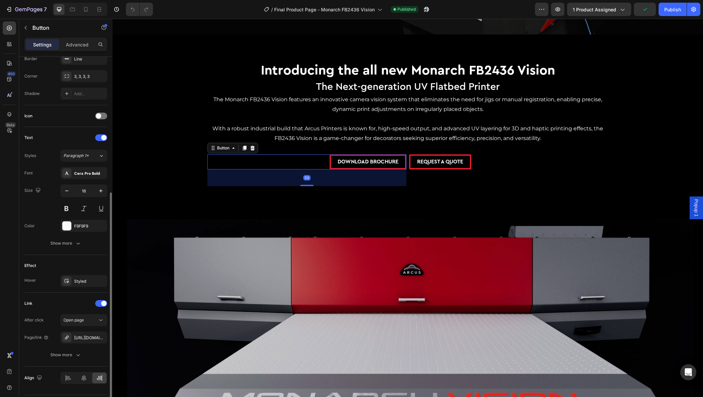
scroll to position [172, 0]
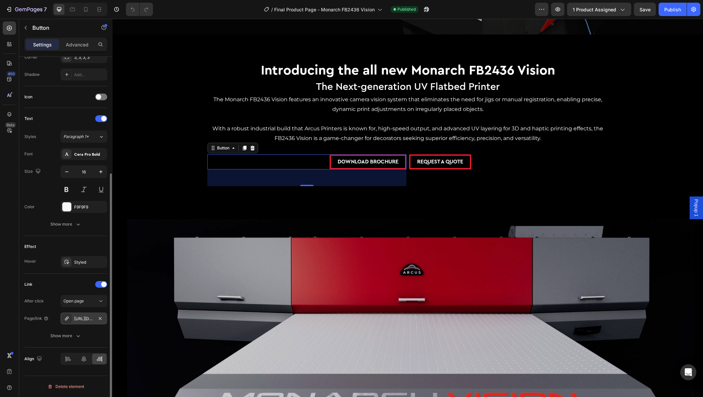
click at [69, 319] on div at bounding box center [66, 318] width 9 height 9
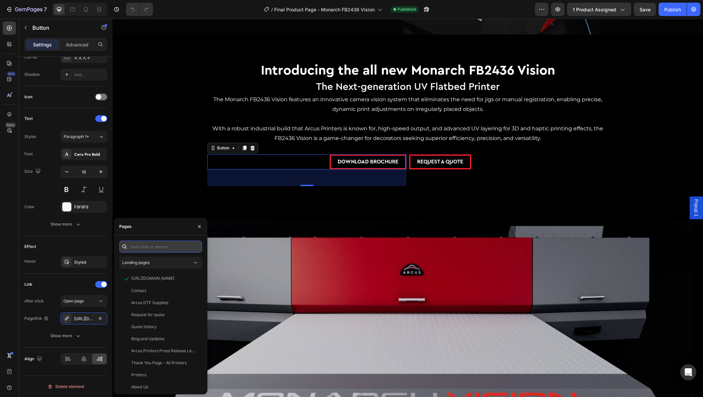
click at [137, 249] on input "text" at bounding box center [160, 246] width 83 height 12
paste input "https://cdn.shopify.com/s/files/1/0785/5321/9384/files/Monarch_FB2436_Vision-Fl…"
type input "https://cdn.shopify.com/s/files/1/0785/5321/9384/files/Monarch_FB2436_Vision-Fl…"
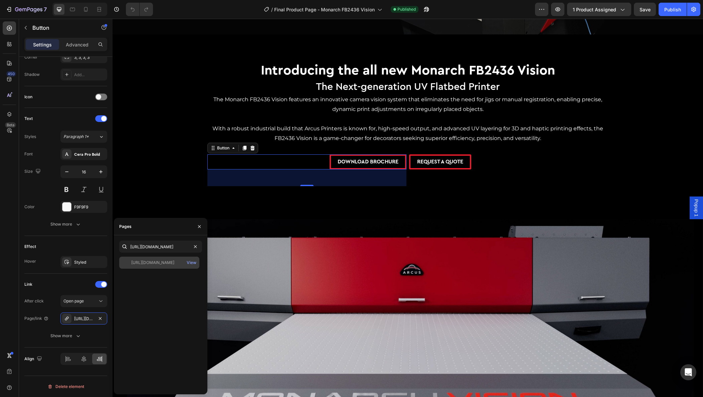
click at [129, 263] on div at bounding box center [126, 263] width 9 height 6
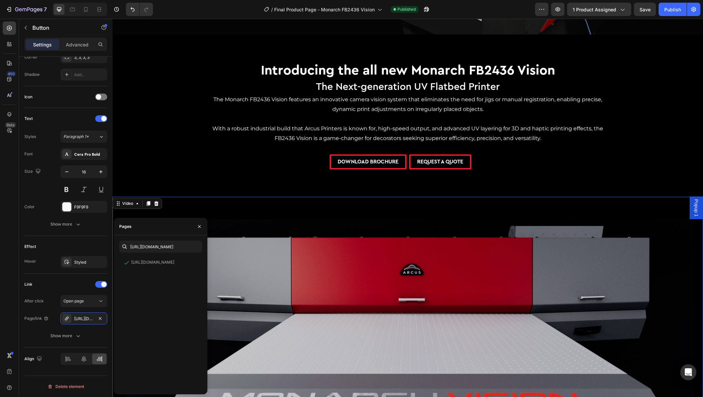
click at [299, 238] on video at bounding box center [408, 363] width 590 height 332
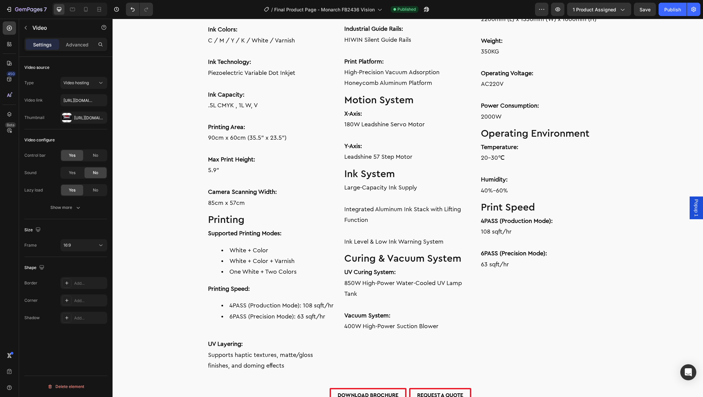
scroll to position [2201, 0]
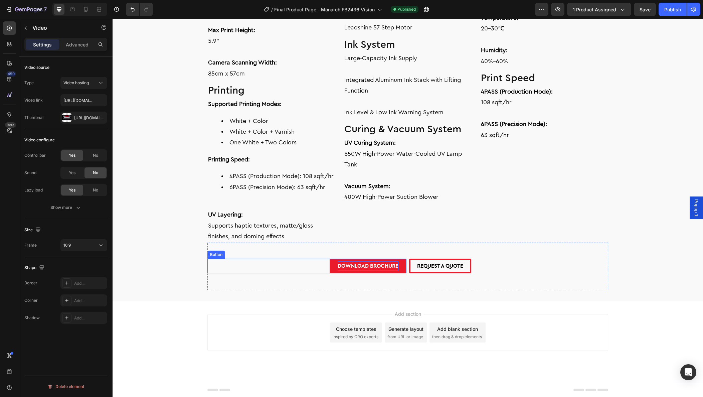
click at [349, 267] on p "DOWNLOAD BROCHURE" at bounding box center [368, 266] width 61 height 10
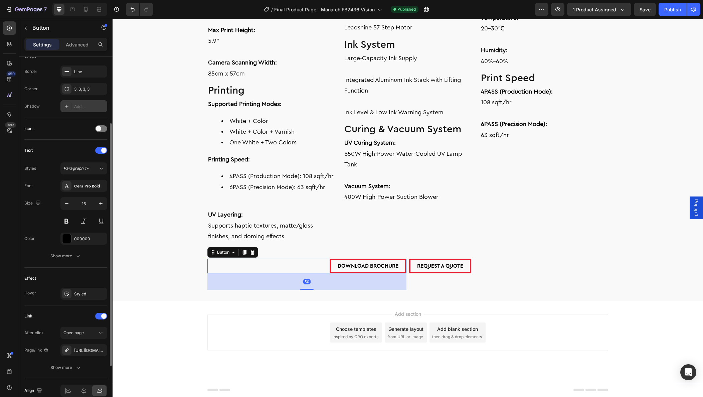
scroll to position [172, 0]
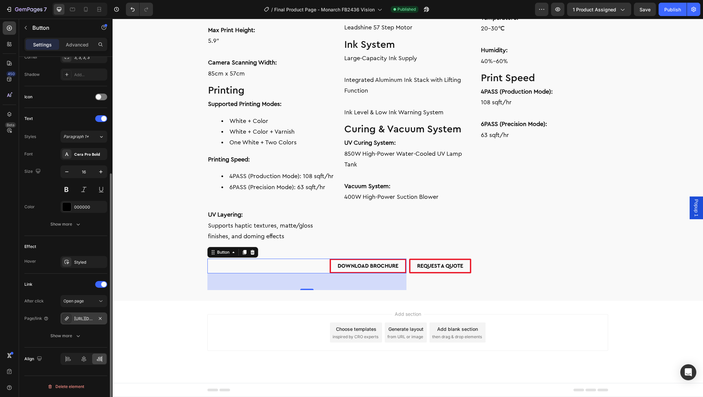
click at [66, 317] on icon at bounding box center [66, 318] width 5 height 5
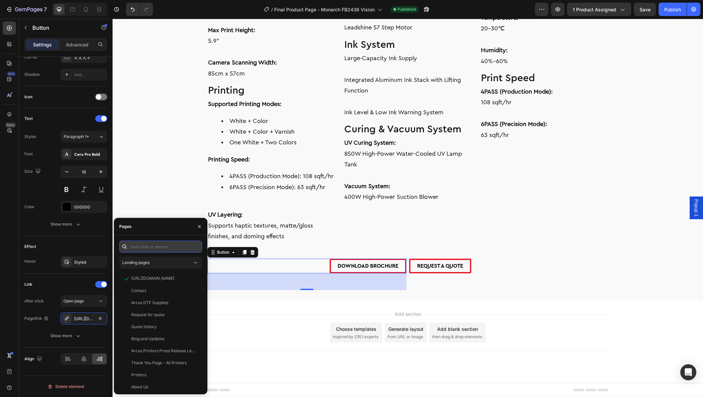
click at [137, 247] on input "text" at bounding box center [160, 246] width 83 height 12
paste input "https://cdn.shopify.com/s/files/1/0785/5321/9384/files/Monarch_FB2436_Vision-Fl…"
type input "https://cdn.shopify.com/s/files/1/0785/5321/9384/files/Monarch_FB2436_Vision-Fl…"
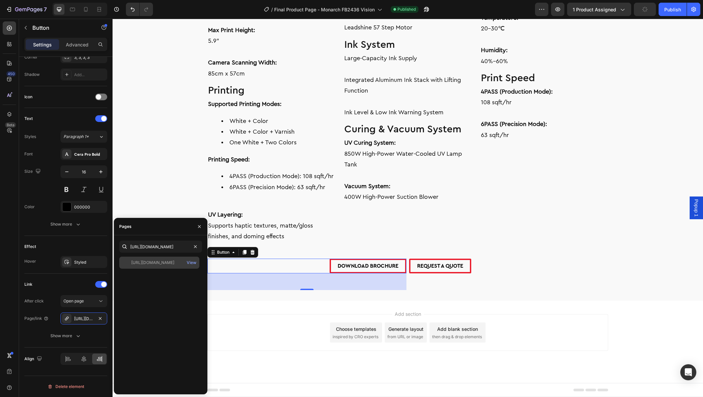
click at [129, 264] on div at bounding box center [126, 263] width 9 height 6
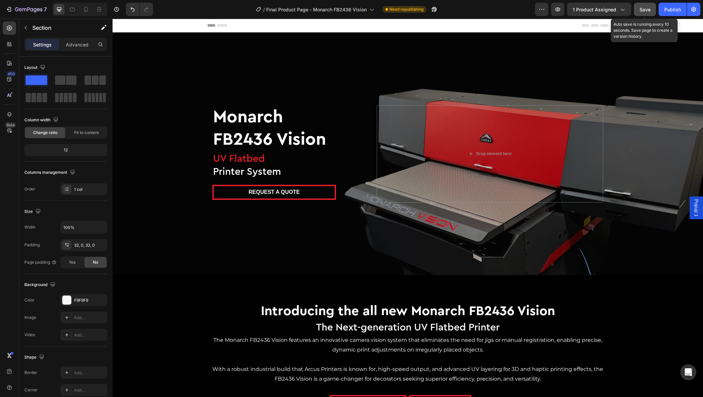
click at [647, 7] on span "Save" at bounding box center [645, 10] width 11 height 6
click at [22, 11] on icon "button" at bounding box center [24, 9] width 4 height 3
